Goal: Find contact information: Obtain details needed to contact an individual or organization

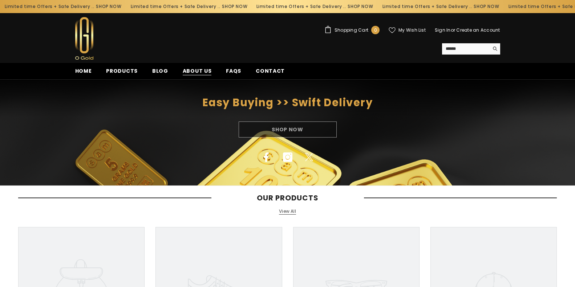
click at [195, 69] on span "About us" at bounding box center [197, 71] width 29 height 8
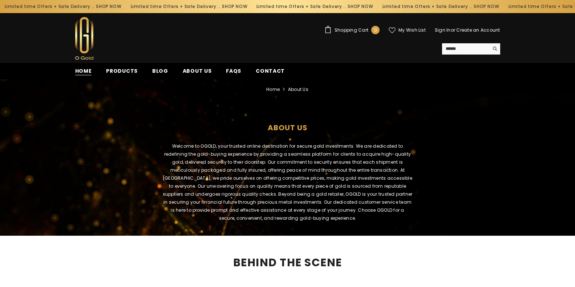
click at [85, 69] on span "Home" at bounding box center [83, 71] width 17 height 8
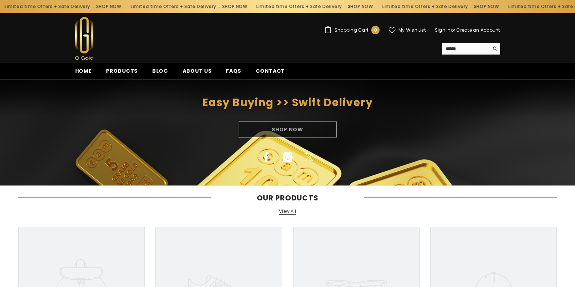
click at [287, 127] on div "Shop Now" at bounding box center [287, 129] width 575 height 16
click at [128, 73] on span "Products" at bounding box center [122, 71] width 32 height 8
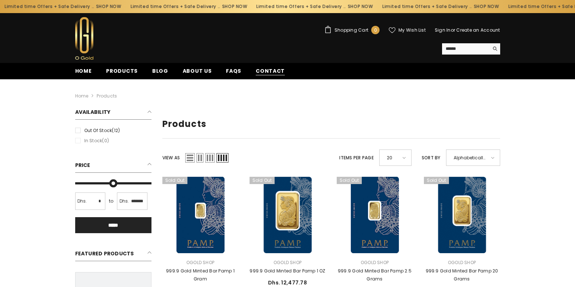
click at [267, 68] on span "Contact" at bounding box center [270, 71] width 29 height 8
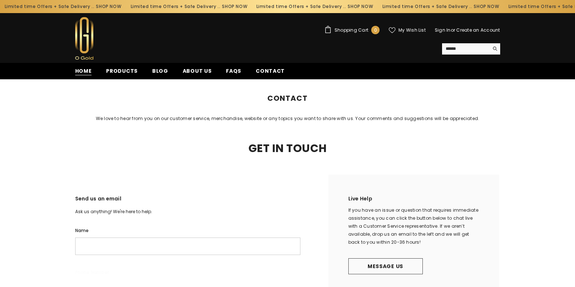
click at [88, 70] on span "Home" at bounding box center [83, 71] width 17 height 8
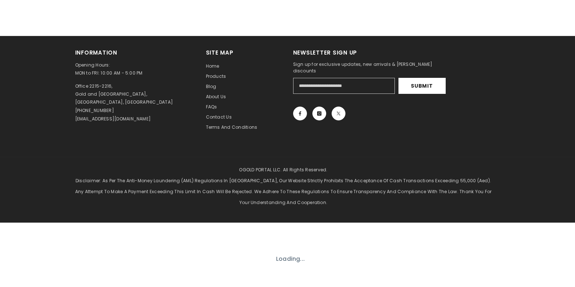
scroll to position [570, 0]
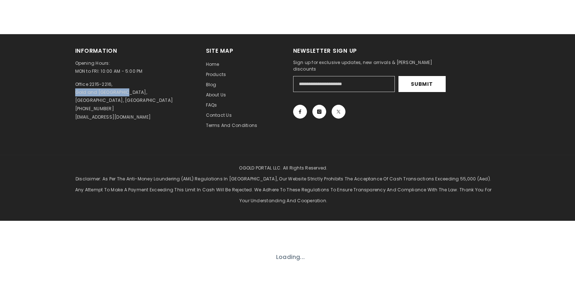
drag, startPoint x: 76, startPoint y: 92, endPoint x: 127, endPoint y: 93, distance: 51.9
click at [127, 93] on p "Office 2215-2216, Gold and Diamond Park, Dubai, United Arab Emirates" at bounding box center [124, 92] width 98 height 24
drag, startPoint x: 127, startPoint y: 93, endPoint x: 74, endPoint y: 94, distance: 53.8
click at [74, 94] on div "Information Opening Hours: MON to FRI: 10:00 AM - 5:00 PM Office 2215-2216, Gol…" at bounding box center [135, 93] width 131 height 93
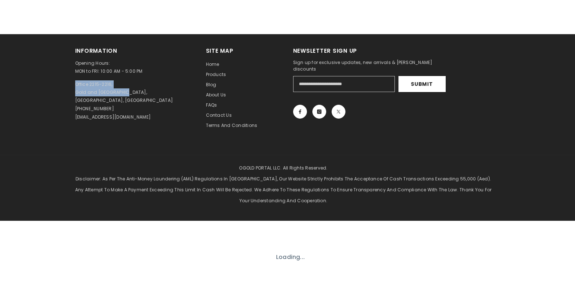
click at [76, 94] on p "Office 2215-2216, Gold and Diamond Park, Dubai, United Arab Emirates" at bounding box center [124, 92] width 98 height 24
drag, startPoint x: 76, startPoint y: 92, endPoint x: 129, endPoint y: 92, distance: 53.0
click at [129, 92] on p "Office 2215-2216, Gold and Diamond Park, Dubai, United Arab Emirates" at bounding box center [124, 92] width 98 height 24
drag, startPoint x: 127, startPoint y: 92, endPoint x: 104, endPoint y: 97, distance: 23.1
click at [104, 97] on p "Office 2215-2216, Gold and Diamond Park, Dubai, United Arab Emirates" at bounding box center [124, 92] width 98 height 24
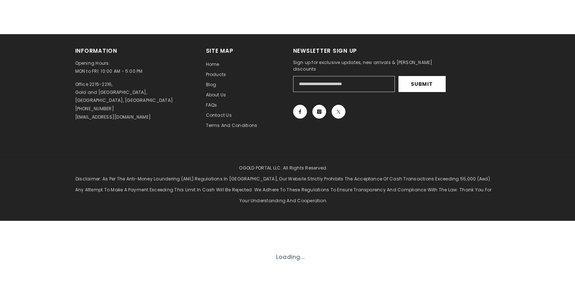
click at [99, 90] on p "Office 2215-2216, Gold and Diamond Park, Dubai, United Arab Emirates" at bounding box center [124, 92] width 98 height 24
drag, startPoint x: 76, startPoint y: 92, endPoint x: 128, endPoint y: 93, distance: 52.3
click at [128, 93] on p "Office 2215-2216, Gold and Diamond Park, Dubai, United Arab Emirates" at bounding box center [124, 92] width 98 height 24
copy p "Gold and Diamond Park"
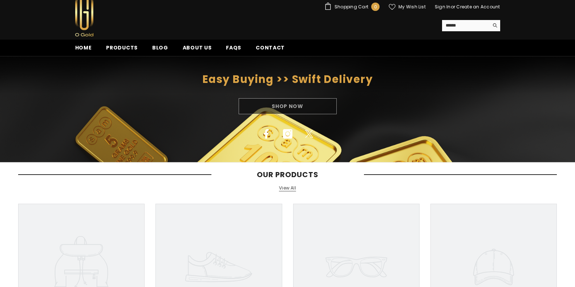
scroll to position [0, 0]
